Goal: Information Seeking & Learning: Learn about a topic

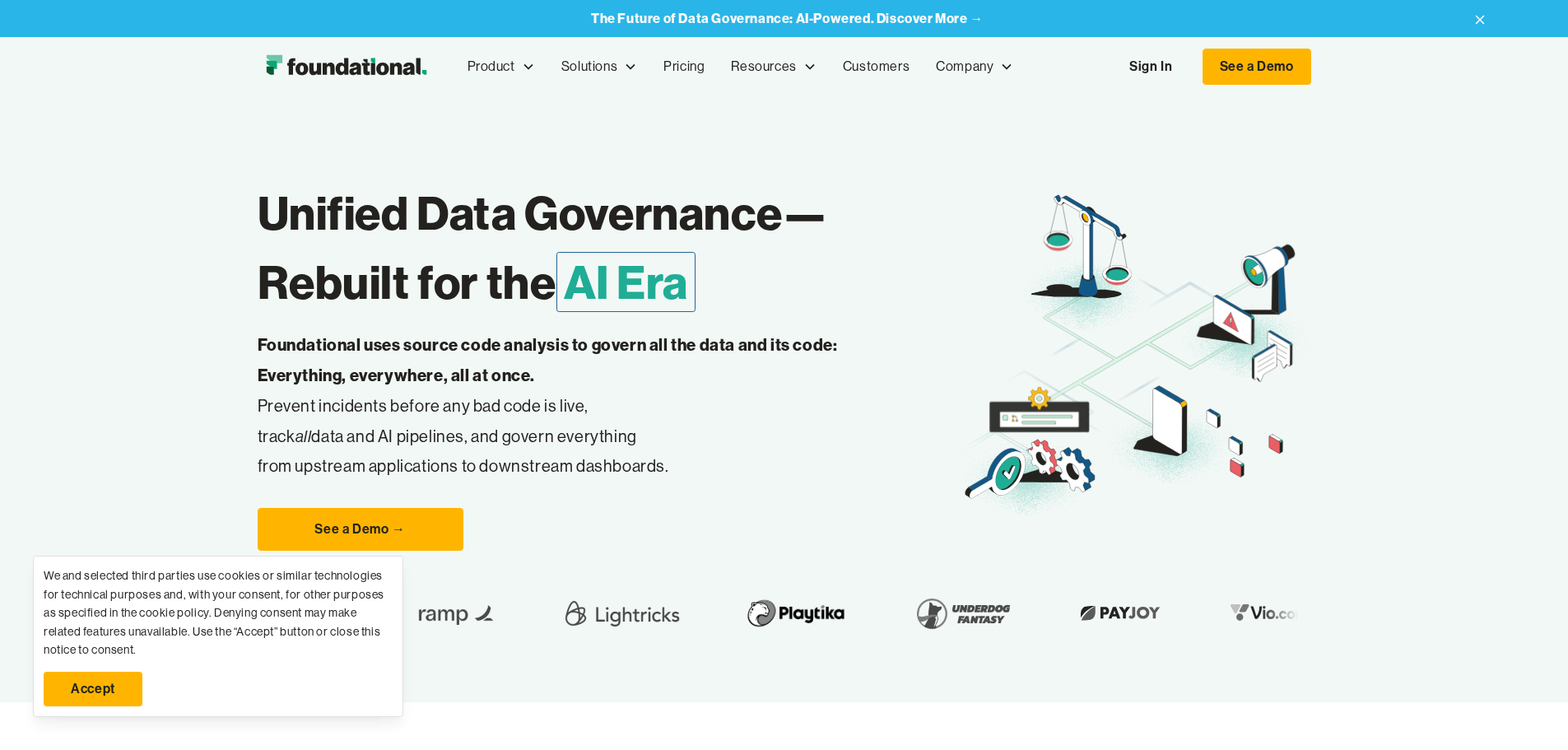
click at [110, 680] on link "Accept" at bounding box center [93, 689] width 99 height 34
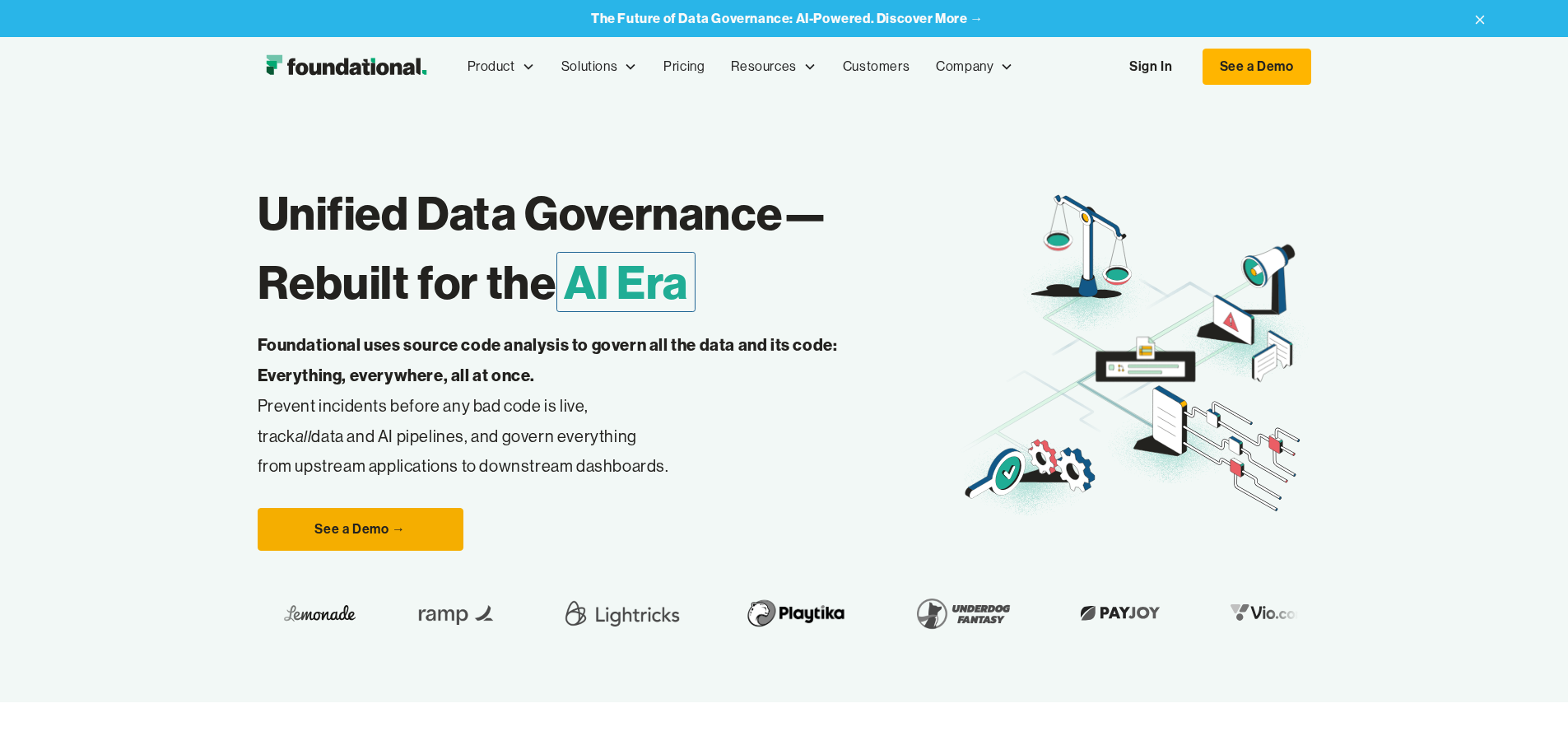
click at [289, 551] on link "See a Demo →" at bounding box center [361, 530] width 206 height 43
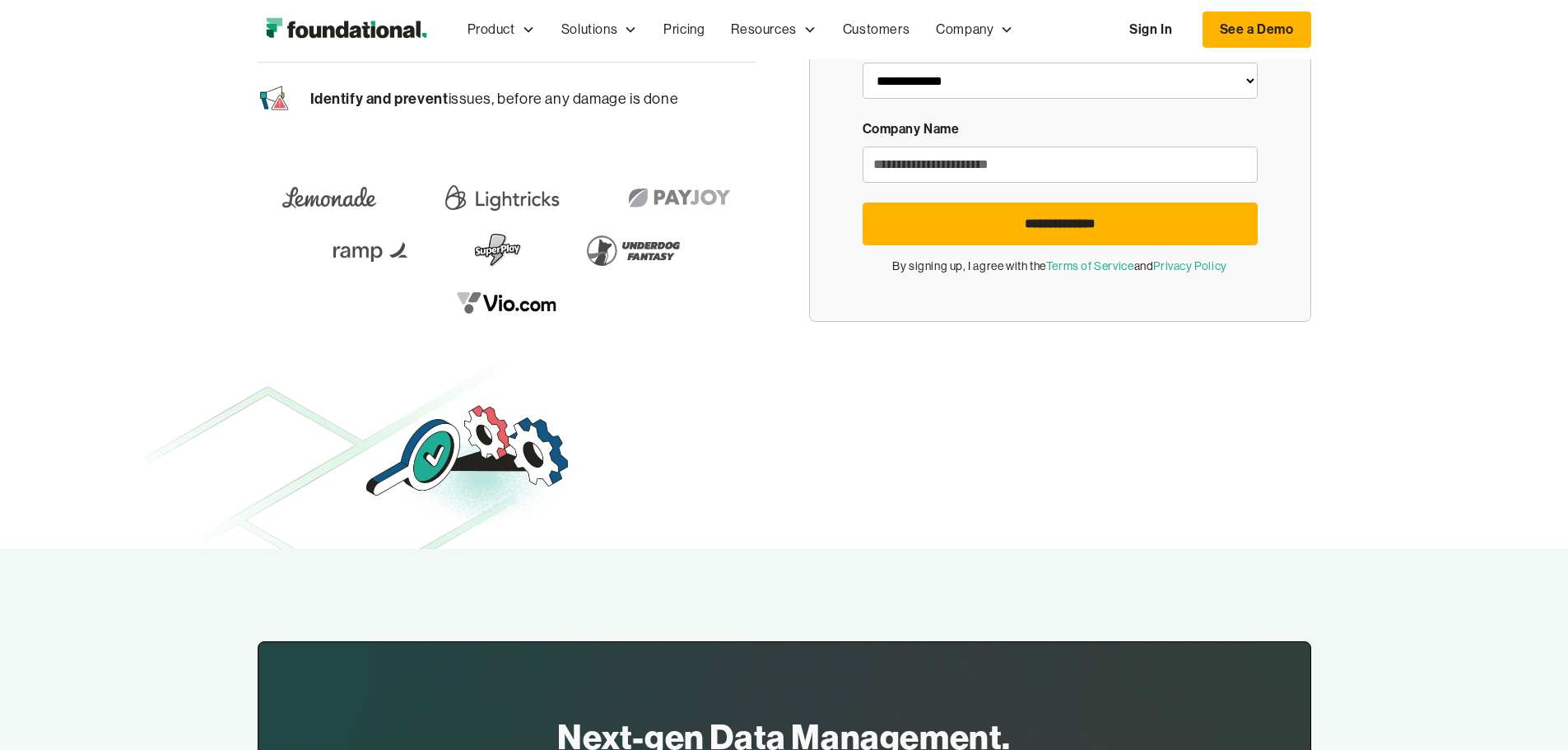
scroll to position [395, 0]
